Goal: Task Accomplishment & Management: Complete application form

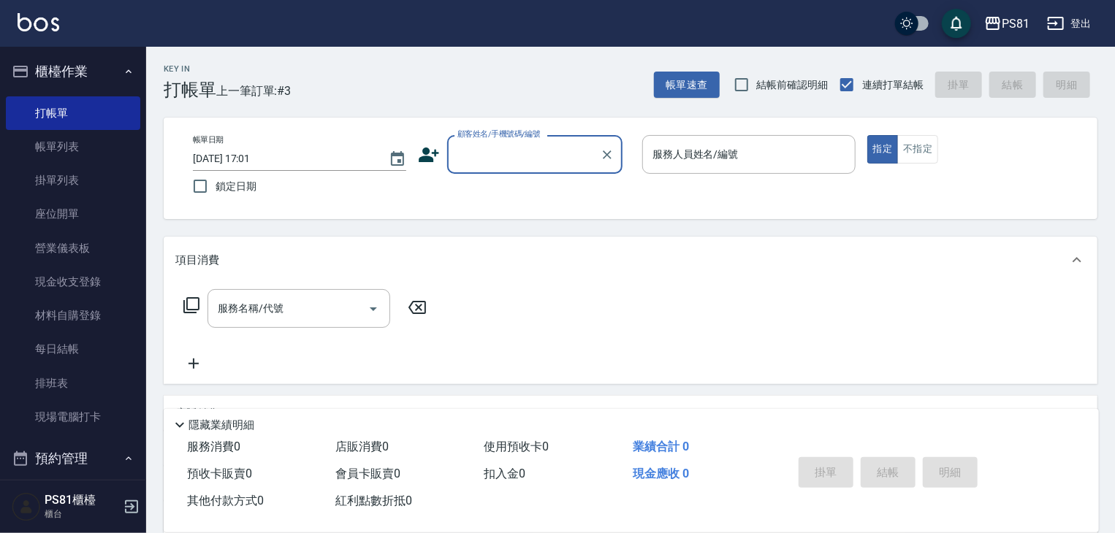
click at [435, 153] on icon at bounding box center [429, 155] width 20 height 15
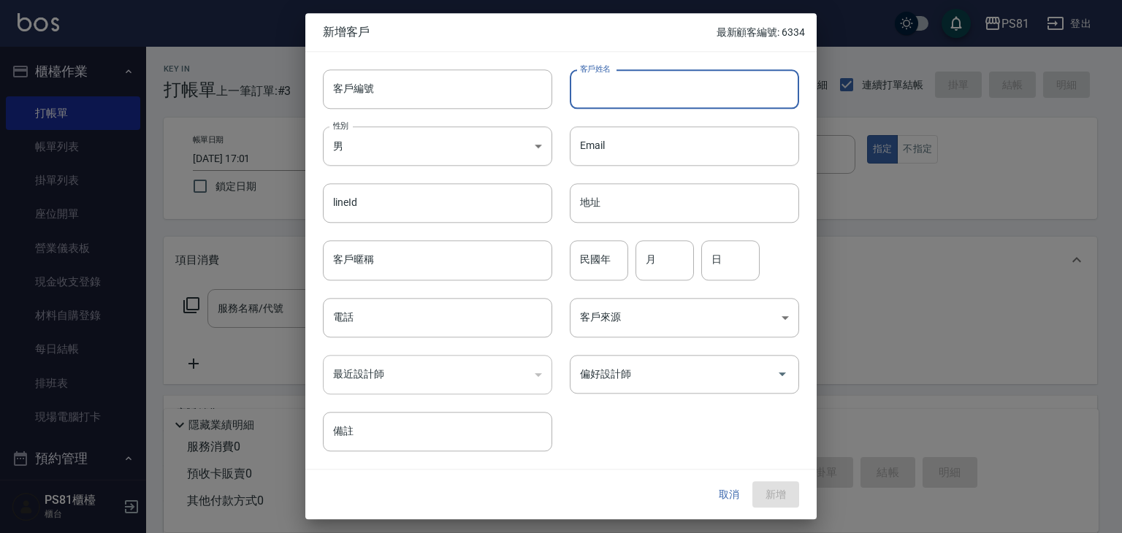
click at [571, 94] on input "客戶姓名" at bounding box center [684, 88] width 229 height 39
type input "[PERSON_NAME]"
click at [515, 325] on input "電話" at bounding box center [437, 317] width 229 height 39
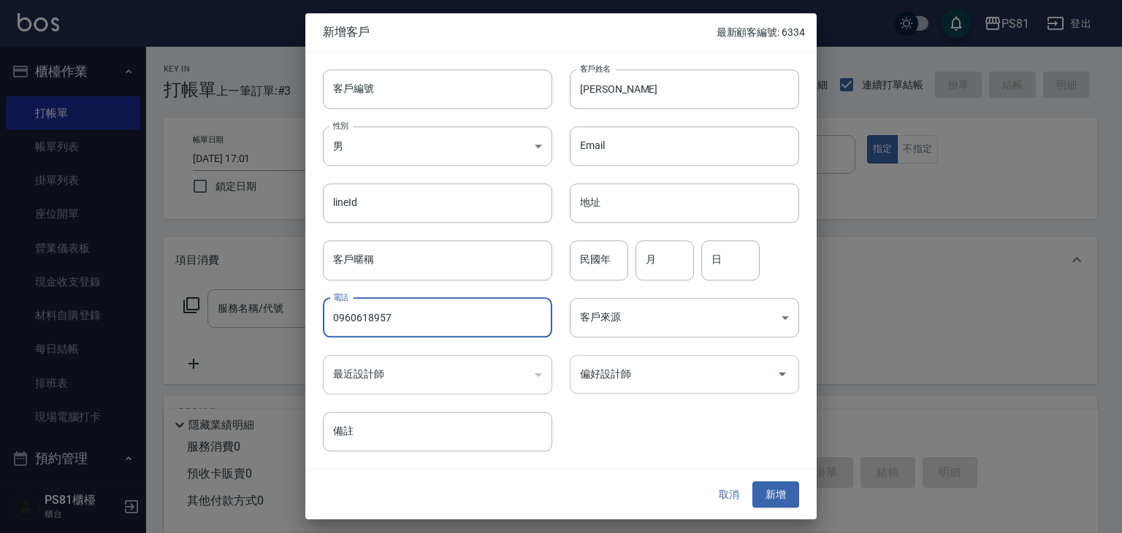
type input "0960618957"
click at [730, 373] on input "偏好設計師" at bounding box center [673, 375] width 194 height 26
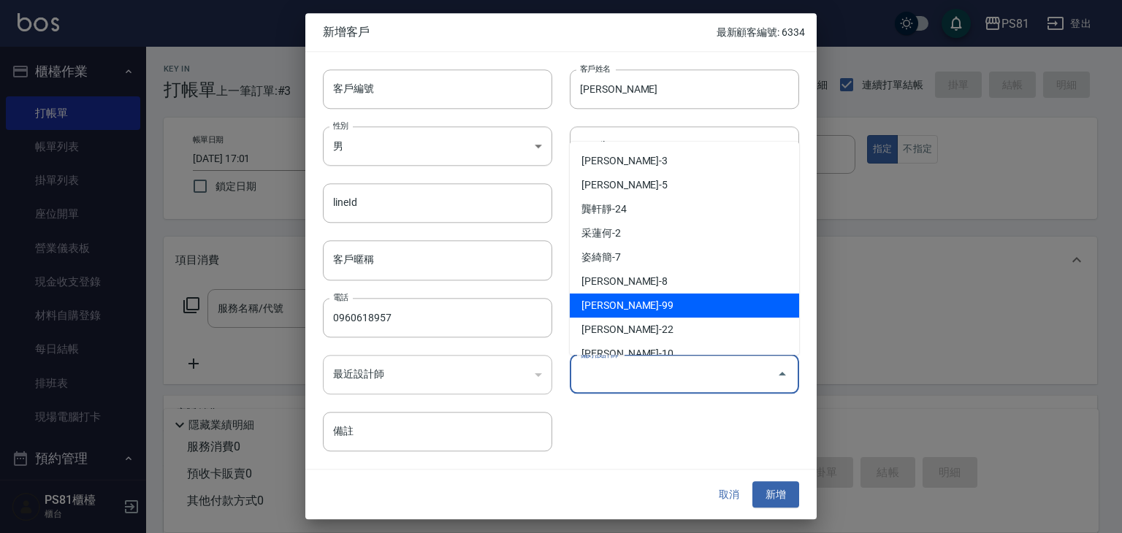
scroll to position [146, 0]
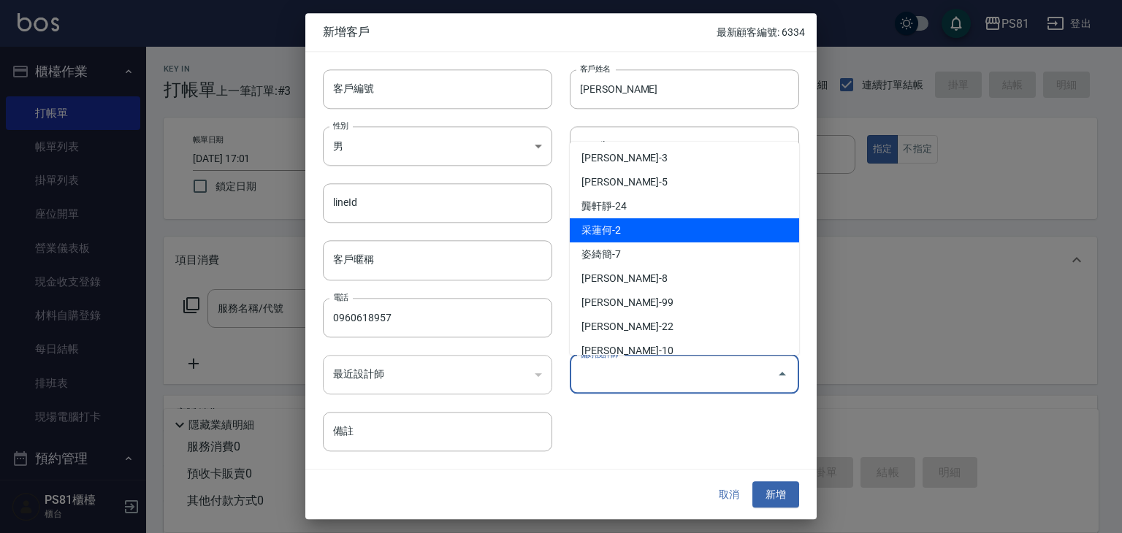
click at [652, 230] on li "采蓮何-2" at bounding box center [684, 230] width 229 height 24
type input "采蓮何"
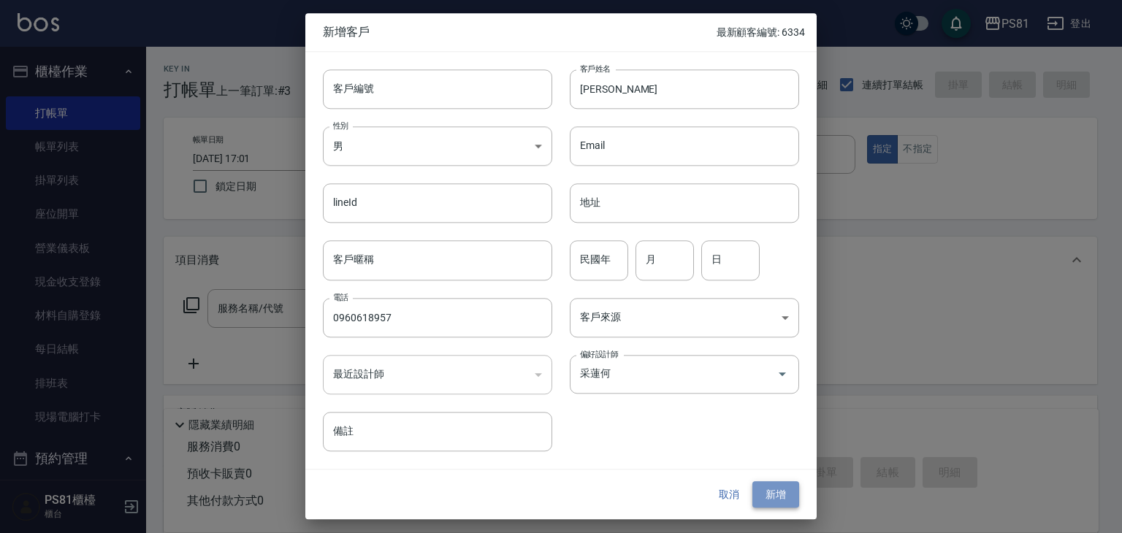
click at [777, 487] on button "新增" at bounding box center [775, 494] width 47 height 27
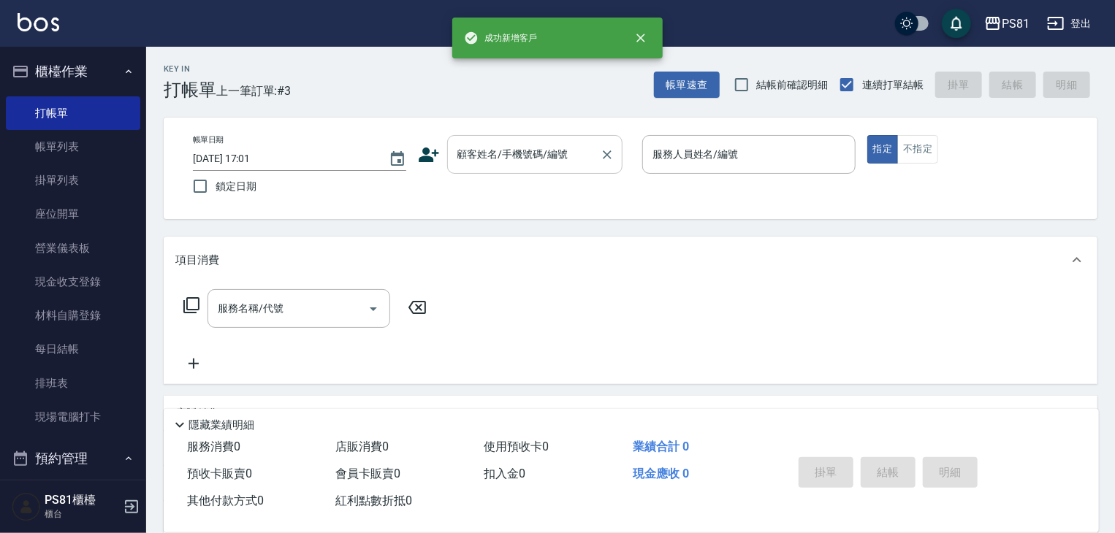
click at [536, 137] on div "顧客姓名/手機號碼/編號" at bounding box center [534, 154] width 175 height 39
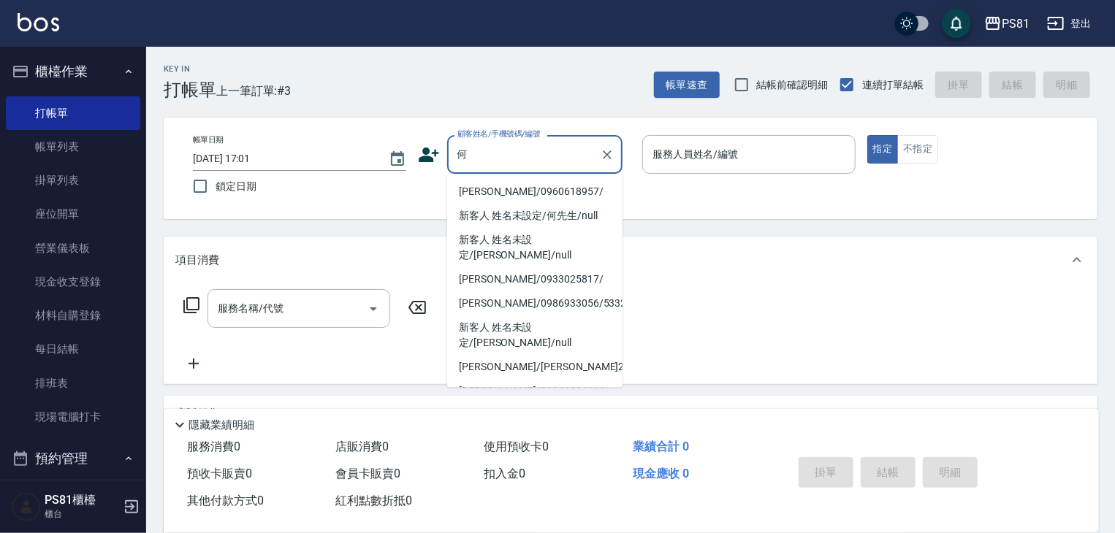
click at [538, 194] on li "[PERSON_NAME]/0960618957/" at bounding box center [534, 192] width 175 height 24
type input "[PERSON_NAME]/0960618957/"
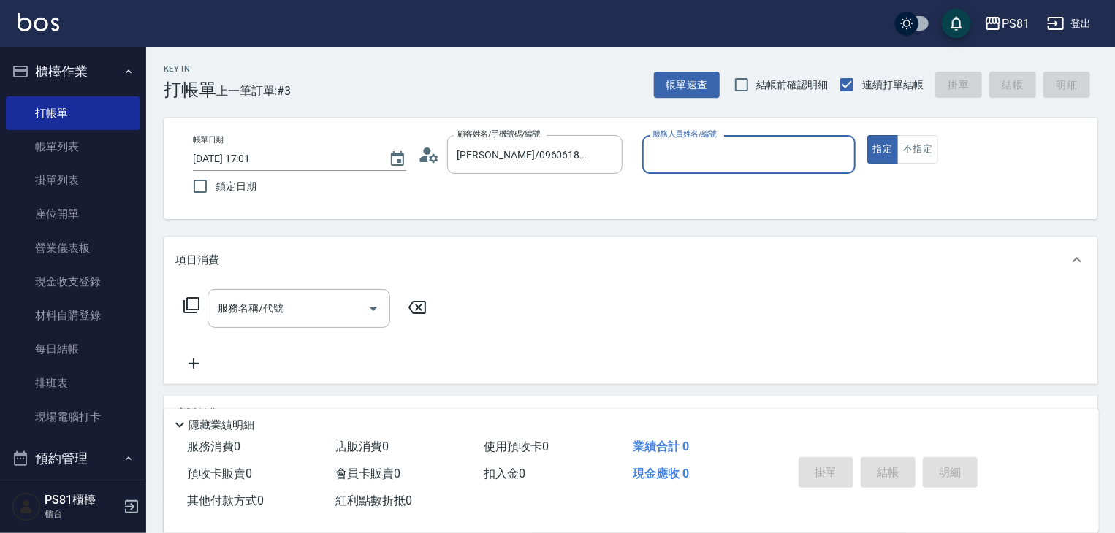
type input "[DEMOGRAPHIC_DATA]-2"
click at [329, 304] on input "服務名稱/代號" at bounding box center [288, 309] width 148 height 26
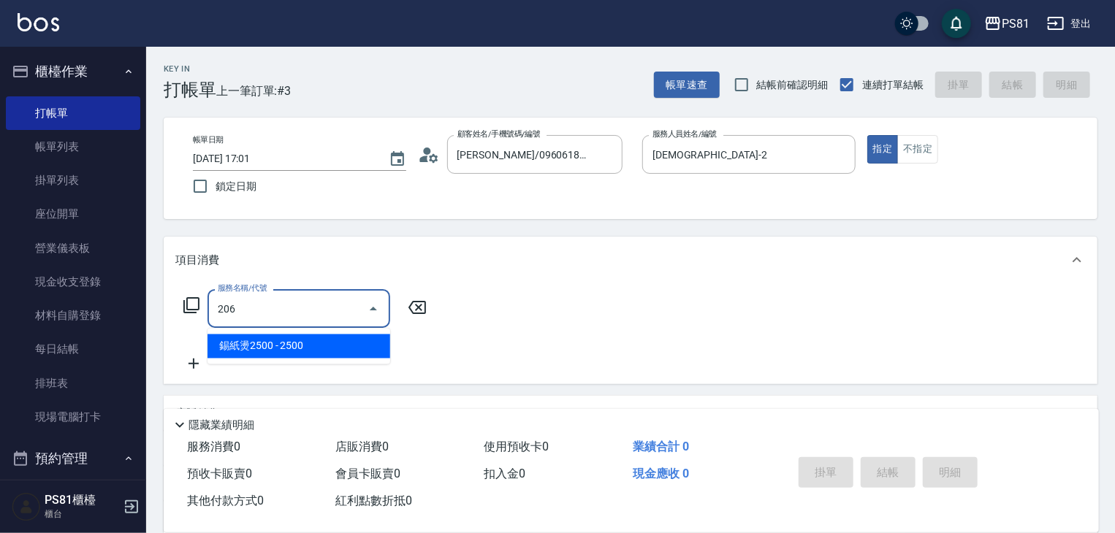
type input "錫紙燙2500(206)"
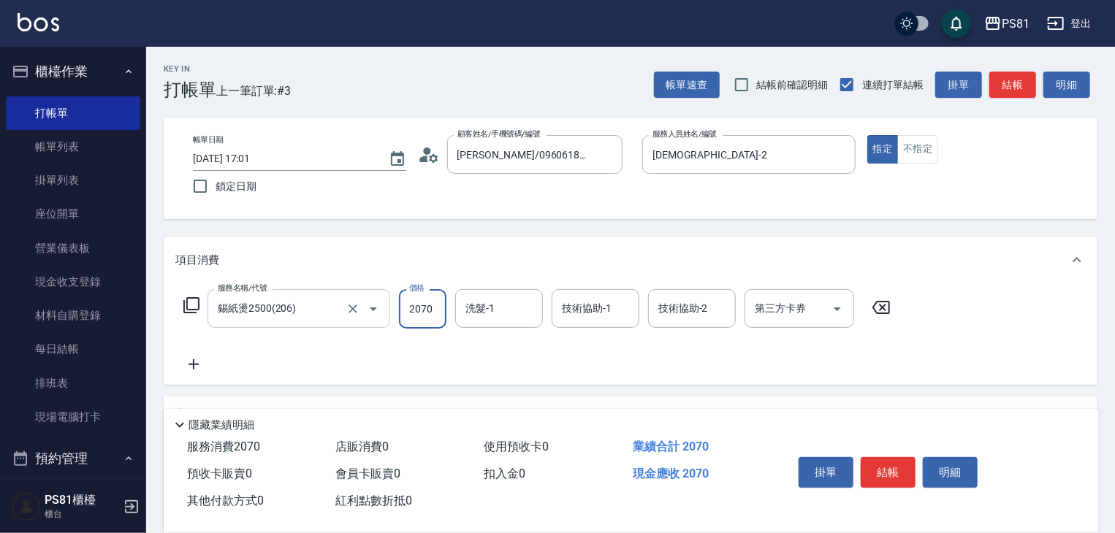
type input "2070"
type input "[PERSON_NAME]-3"
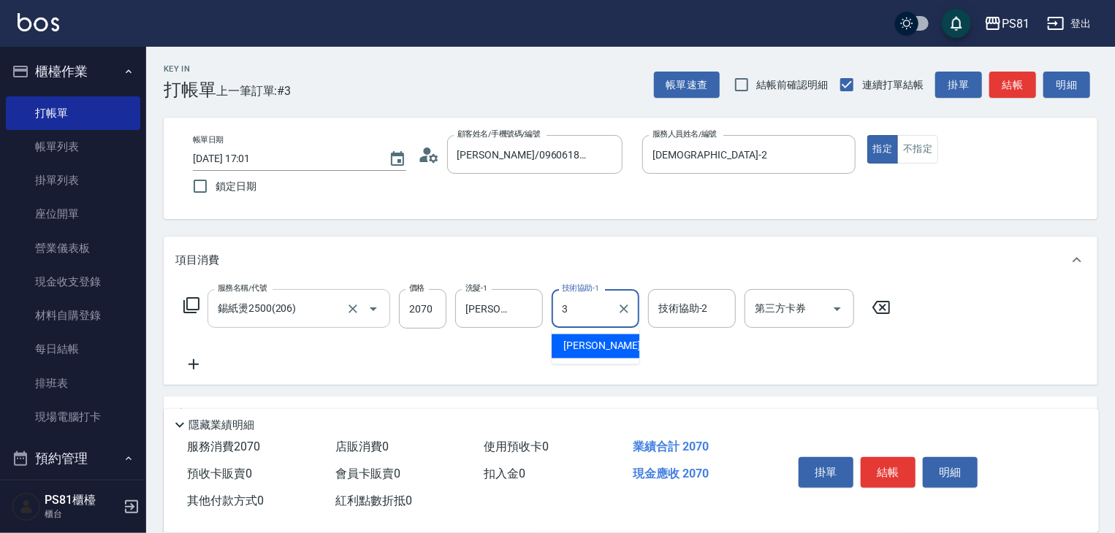
type input "[PERSON_NAME]-3"
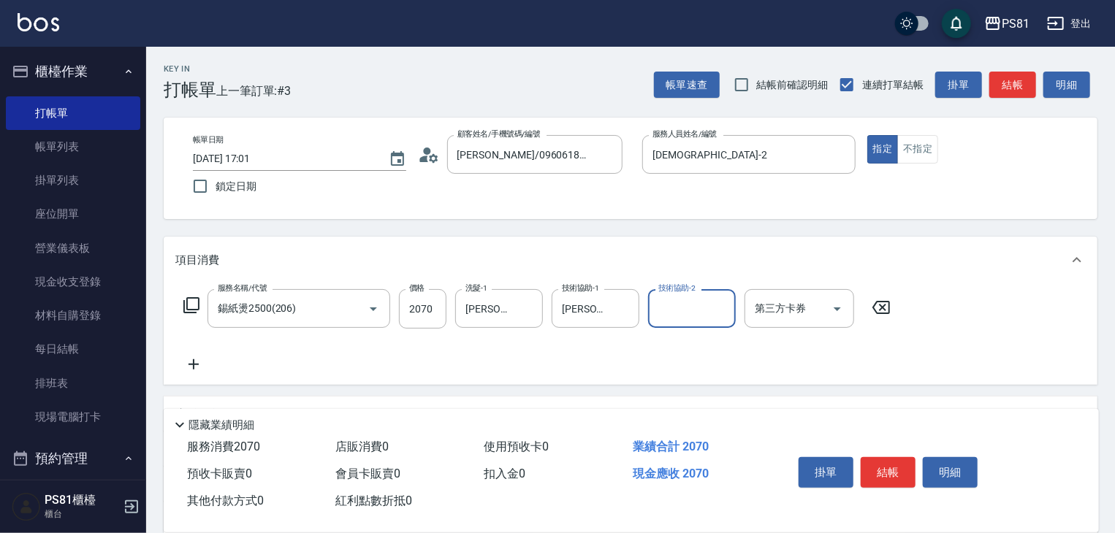
drag, startPoint x: 683, startPoint y: 367, endPoint x: 702, endPoint y: 379, distance: 22.3
click at [684, 369] on div "服務名稱/代號 錫紙燙2500(206) 服務名稱/代號 價格 2070 價格 洗髮-1 [PERSON_NAME]-3 洗髮-1 技術協助-1 [PERSO…" at bounding box center [537, 331] width 724 height 84
click at [901, 473] on button "結帳" at bounding box center [888, 472] width 55 height 31
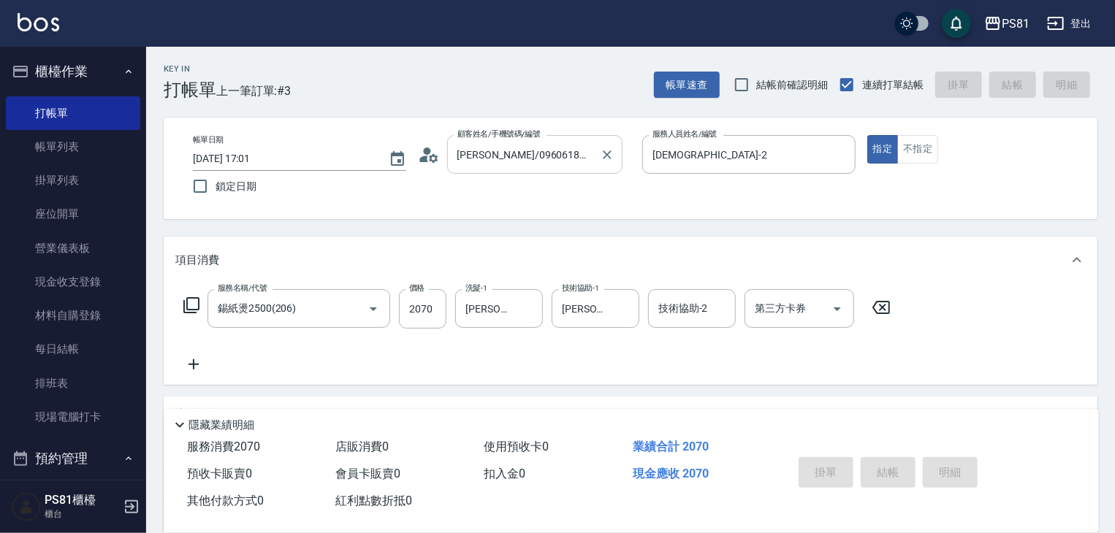
type input "[DATE] 18:37"
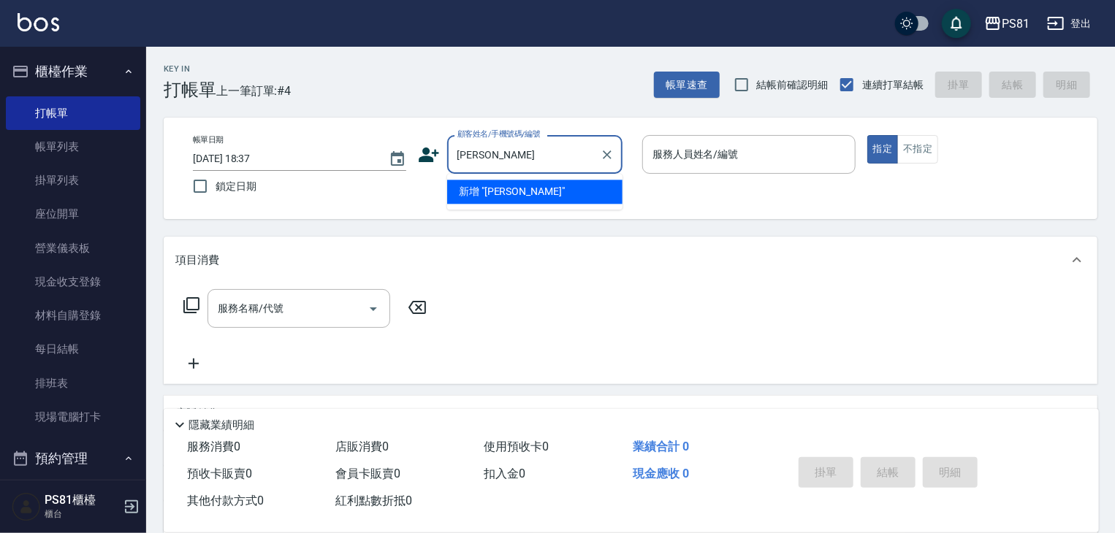
click at [506, 189] on li "新增 "[PERSON_NAME]"" at bounding box center [534, 192] width 175 height 24
type input "[PERSON_NAME]"
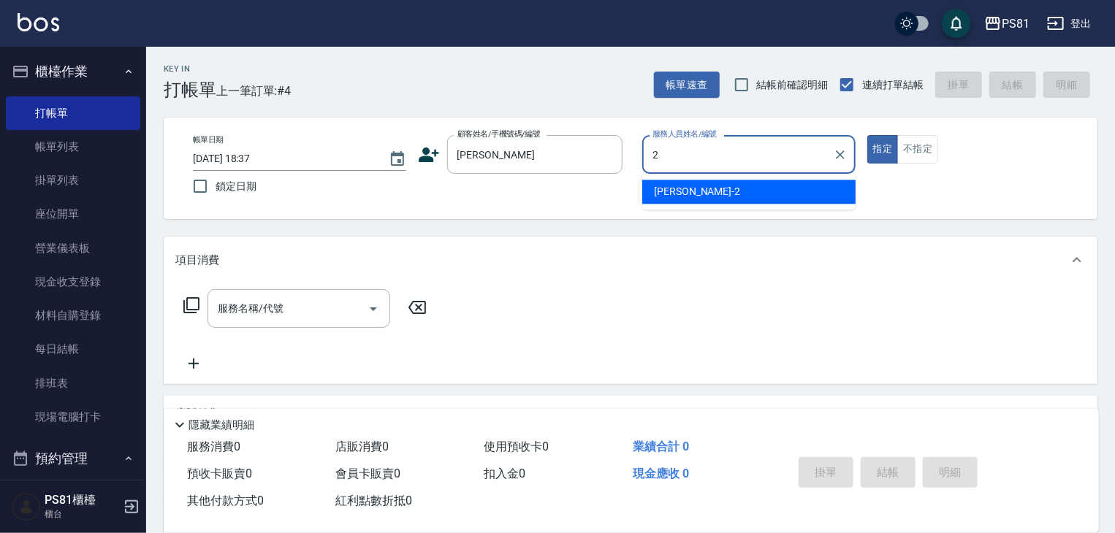
type input "[DEMOGRAPHIC_DATA]-2"
type button "true"
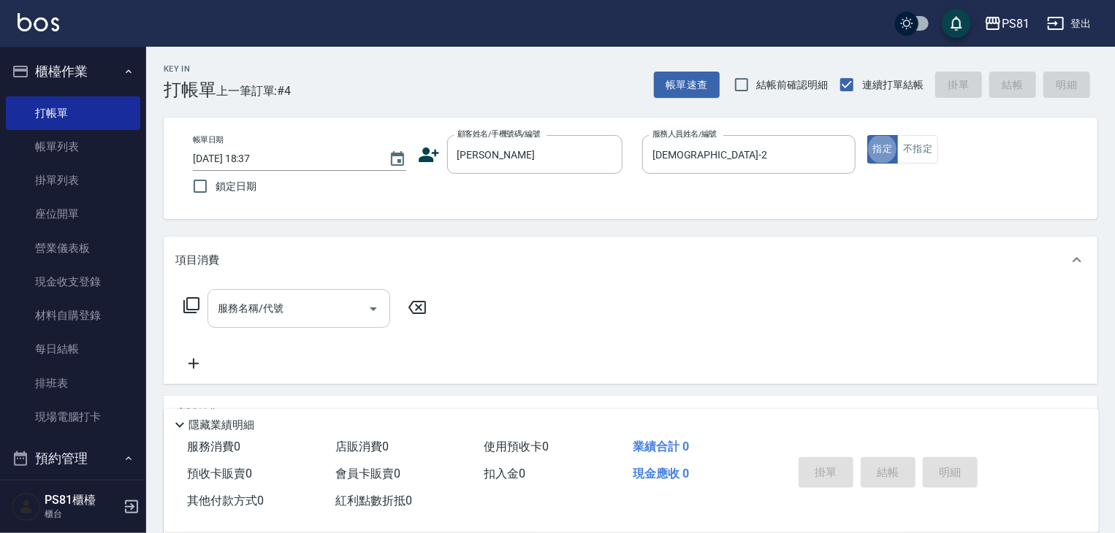
click at [362, 305] on button "Open" at bounding box center [373, 308] width 23 height 23
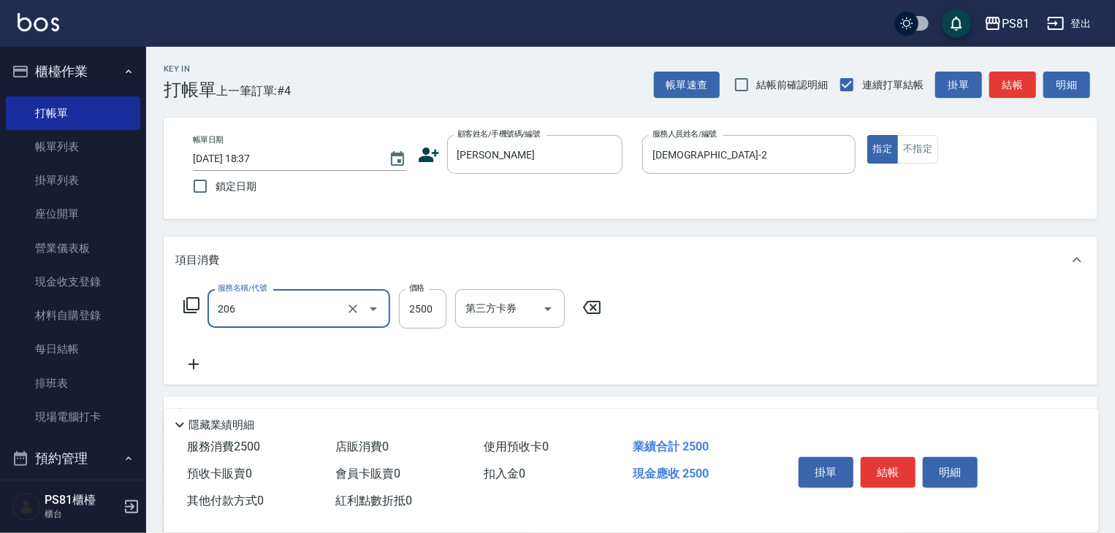
type input "錫紙燙2500(206)"
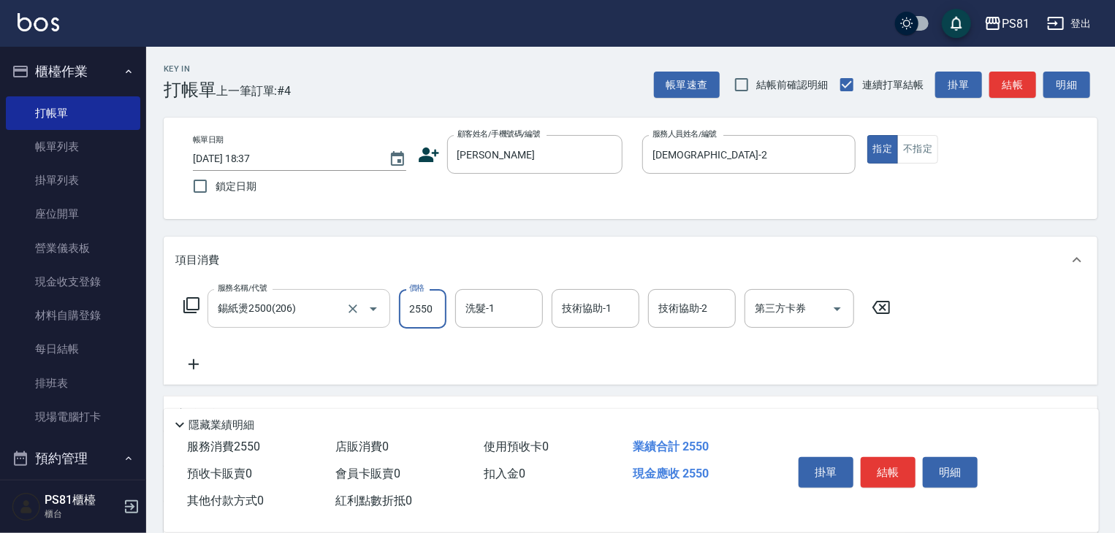
type input "2550"
click at [409, 346] on div "服務名稱/代號 錫紙燙2500(206) 服務名稱/代號 價格 2550 價格 洗髮-1 洗髮-1 技術協助-1 技術協助-1 技術協助-2 技術協助-2 第…" at bounding box center [537, 331] width 724 height 84
click at [885, 468] on button "結帳" at bounding box center [888, 472] width 55 height 31
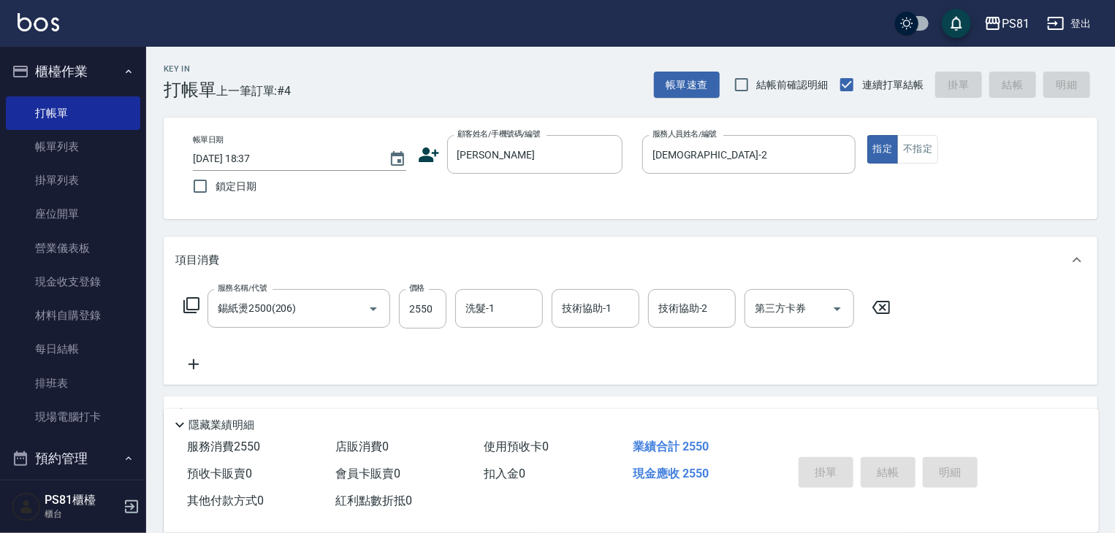
type input "[DATE] 18:38"
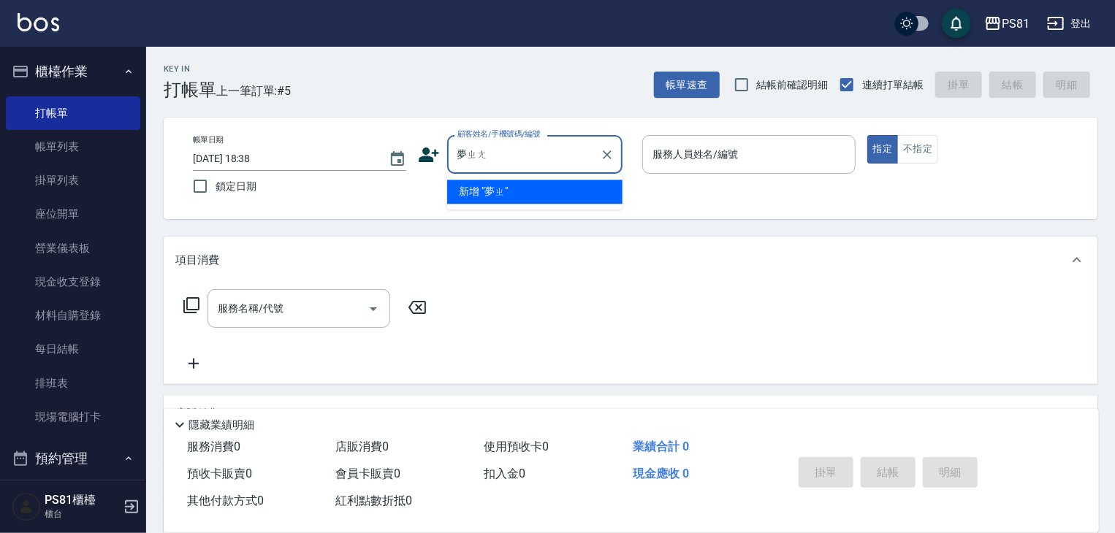
type input "[PERSON_NAME]"
click at [549, 190] on li "[PERSON_NAME]/0929550678/6014" at bounding box center [534, 192] width 175 height 24
